Goal: Information Seeking & Learning: Understand process/instructions

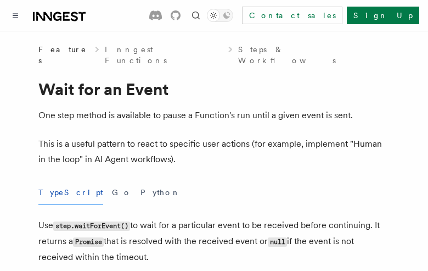
click at [57, 181] on button "TypeScript" at bounding box center [70, 192] width 65 height 25
click at [112, 181] on button "Go" at bounding box center [122, 192] width 20 height 25
